Goal: Transaction & Acquisition: Purchase product/service

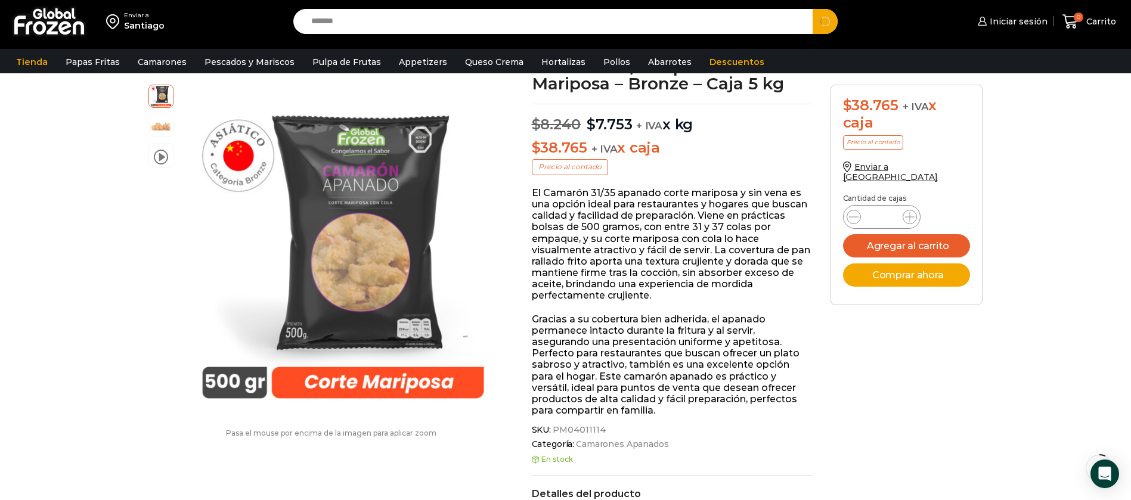
type input "*******"
click at [812, 9] on button "Search" at bounding box center [824, 21] width 25 height 25
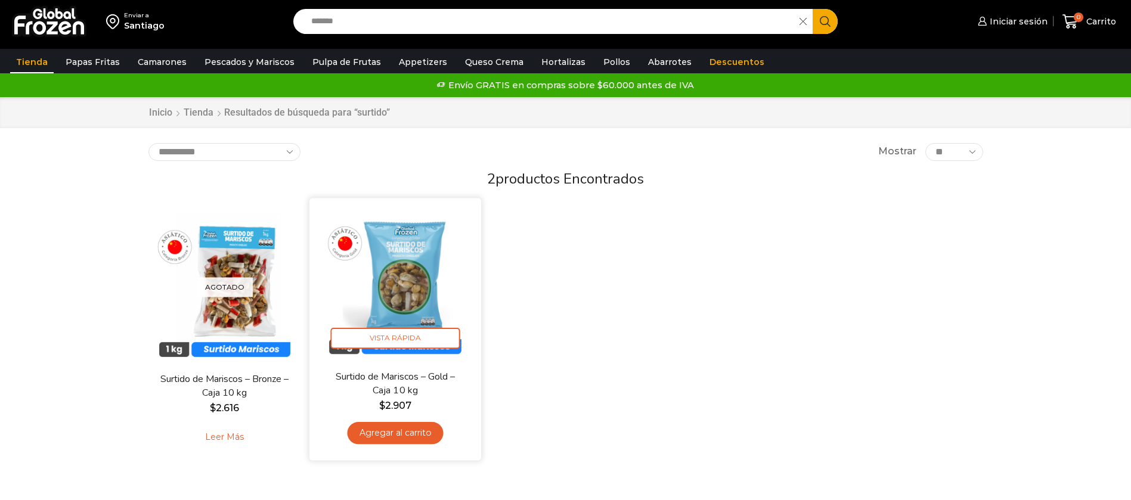
click at [430, 269] on img at bounding box center [395, 284] width 154 height 154
